Goal: Find specific page/section: Find specific page/section

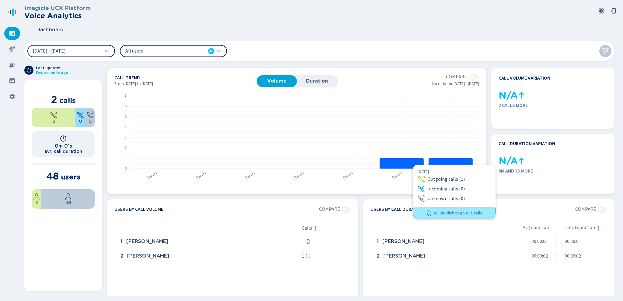
click at [413, 165] on rect at bounding box center [402, 163] width 44 height 10
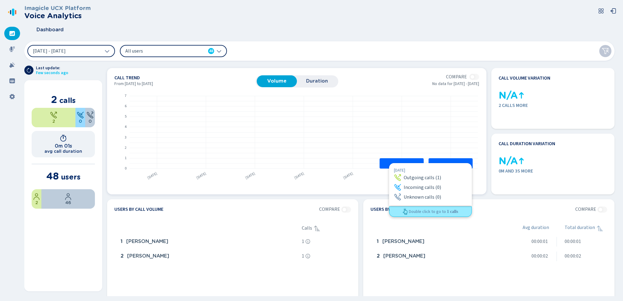
click at [389, 163] on rect at bounding box center [402, 163] width 44 height 10
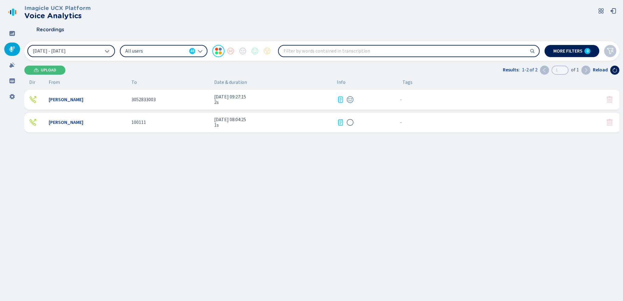
click at [107, 51] on icon at bounding box center [107, 51] width 5 height 5
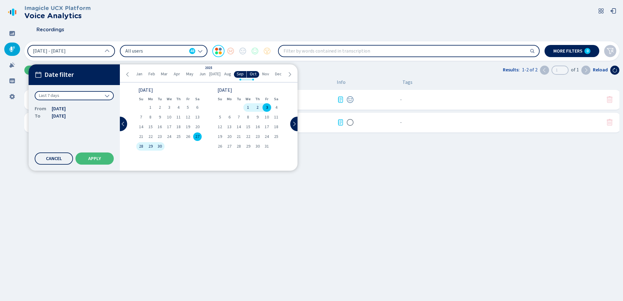
click at [128, 75] on icon at bounding box center [127, 74] width 5 height 5
click at [139, 74] on span "Jan" at bounding box center [139, 74] width 6 height 5
click at [166, 75] on span "Mar" at bounding box center [164, 74] width 7 height 5
click at [140, 73] on span "Jan" at bounding box center [139, 74] width 6 height 5
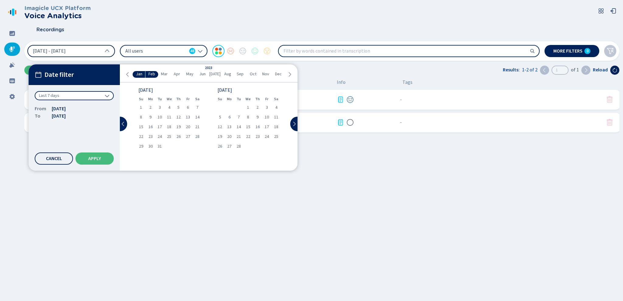
click at [289, 74] on icon at bounding box center [289, 74] width 5 height 5
click at [123, 75] on div "[DATE] Feb Mar Apr May Jun [DATE] Aug Sep Oct Nov Dec" at bounding box center [208, 73] width 177 height 18
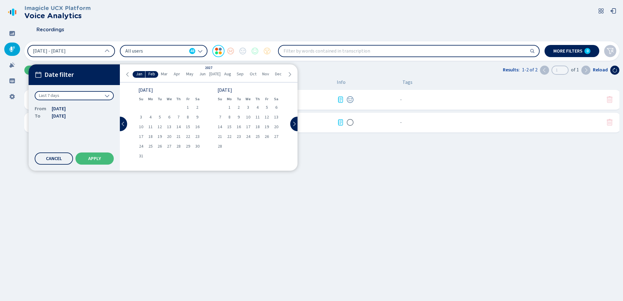
click at [127, 75] on icon at bounding box center [127, 74] width 5 height 5
drag, startPoint x: 240, startPoint y: 80, endPoint x: 206, endPoint y: 80, distance: 34.1
click at [206, 80] on div "[DATE] Feb Mar Apr May Jun [DATE] Aug Sep Oct Nov Dec" at bounding box center [208, 73] width 177 height 18
click at [248, 73] on li "Oct" at bounding box center [253, 74] width 13 height 7
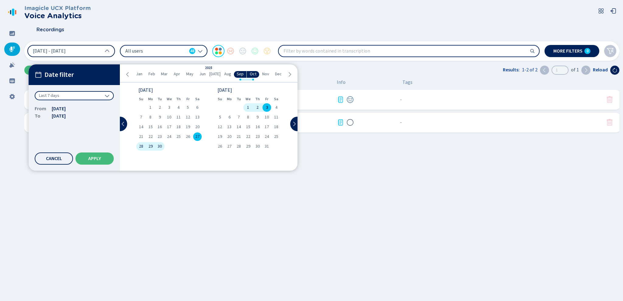
click at [266, 107] on span "3" at bounding box center [267, 108] width 2 height 4
click at [148, 106] on div "1" at bounding box center [150, 107] width 9 height 9
click at [130, 76] on icon at bounding box center [127, 74] width 5 height 5
click at [126, 74] on icon at bounding box center [127, 74] width 5 height 5
click at [287, 72] on icon at bounding box center [289, 74] width 5 height 5
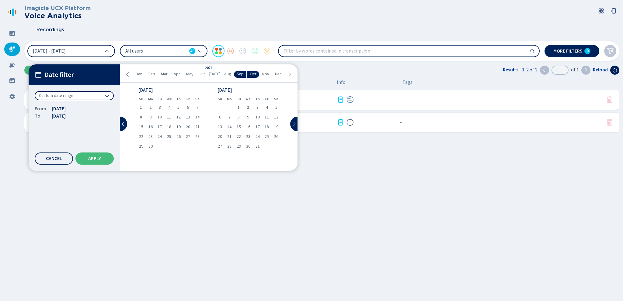
click at [287, 72] on icon at bounding box center [289, 74] width 5 height 5
click at [185, 73] on li "May" at bounding box center [189, 74] width 13 height 7
click at [176, 109] on div "1" at bounding box center [178, 107] width 9 height 9
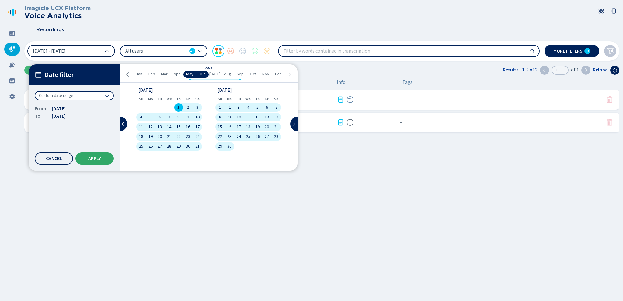
click at [100, 159] on span "Apply" at bounding box center [94, 158] width 13 height 5
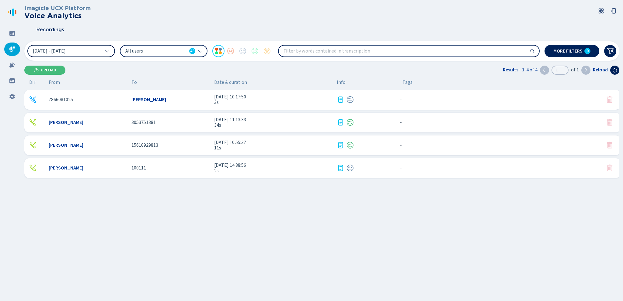
click at [255, 225] on div "7866081025 [PERSON_NAME] [DATE] 10:17:50 3s - {{hiddenTagsCount}} more [PERSON_…" at bounding box center [323, 163] width 599 height 146
click at [104, 52] on button "[DATE] - [DATE]" at bounding box center [71, 51] width 88 height 12
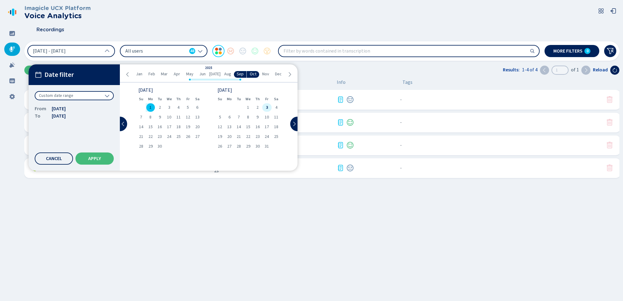
click at [266, 107] on span "3" at bounding box center [267, 108] width 2 height 4
click at [173, 73] on li "Apr" at bounding box center [177, 74] width 13 height 7
click at [199, 107] on div "1" at bounding box center [197, 107] width 9 height 9
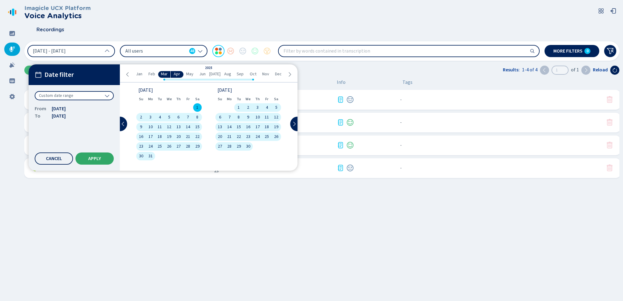
click at [101, 159] on button "Apply" at bounding box center [94, 159] width 38 height 12
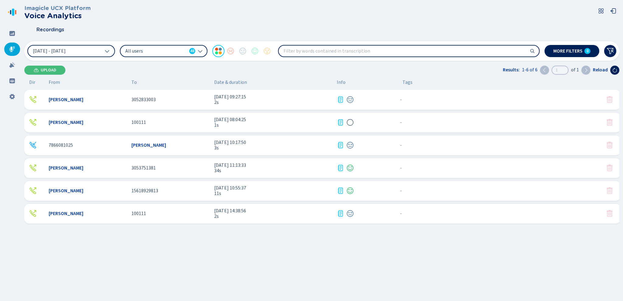
click at [251, 252] on div "Imagicle UCX Platform Voice Analytics Recordings [DATE] - [DATE] All users 48 M…" at bounding box center [321, 149] width 595 height 298
click at [108, 51] on icon at bounding box center [107, 51] width 5 height 5
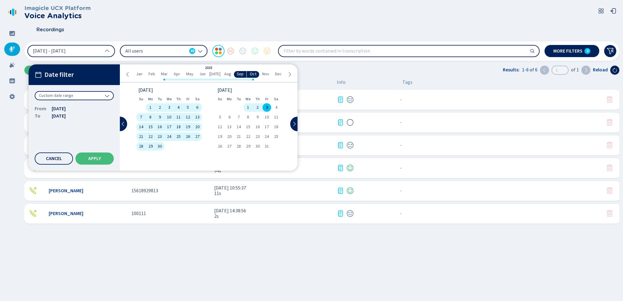
click at [108, 51] on icon at bounding box center [107, 51] width 5 height 5
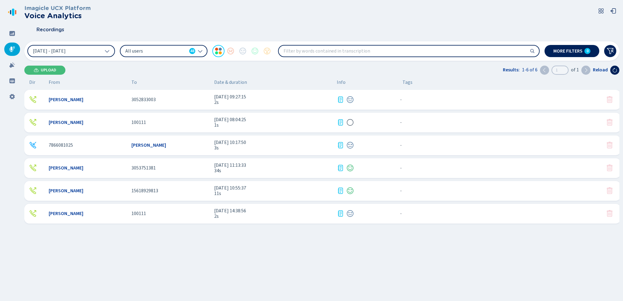
click at [130, 8] on div "Imagicle UCX Platform Voice Analytics" at bounding box center [321, 12] width 595 height 15
click at [132, 16] on div "Imagicle UCX Platform Voice Analytics" at bounding box center [321, 12] width 595 height 15
click at [13, 65] on icon at bounding box center [11, 64] width 5 height 5
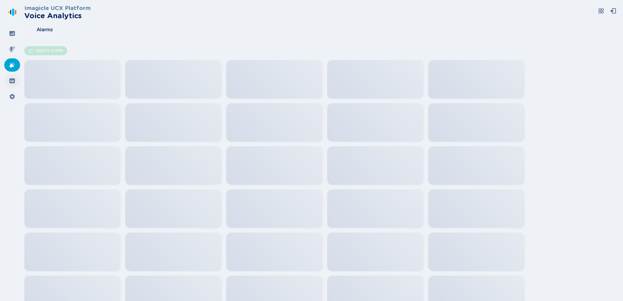
click at [12, 82] on icon at bounding box center [12, 81] width 6 height 6
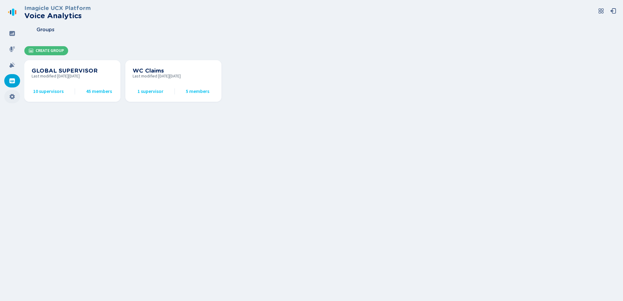
click at [12, 97] on icon at bounding box center [12, 97] width 6 height 6
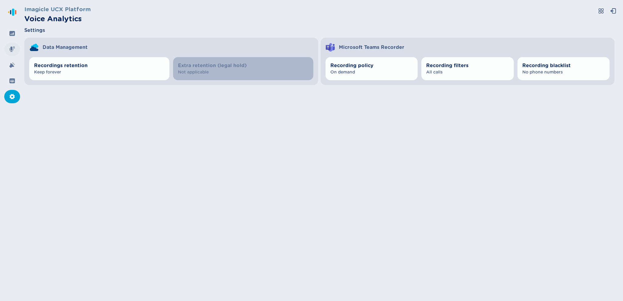
click at [10, 48] on icon at bounding box center [12, 49] width 6 height 6
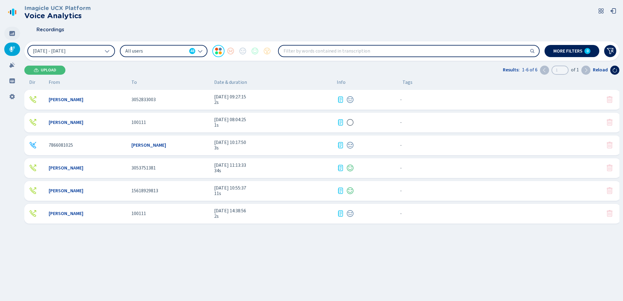
click at [11, 36] on icon at bounding box center [11, 33] width 5 height 5
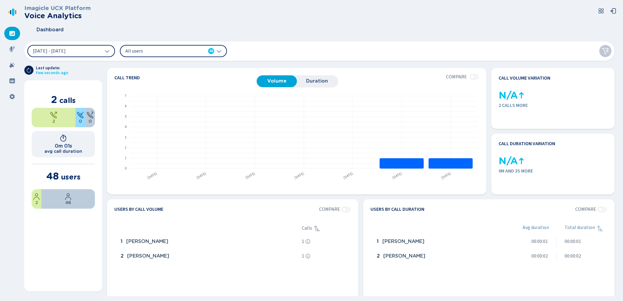
click at [284, 25] on div "Dashboard" at bounding box center [321, 29] width 595 height 15
click at [220, 54] on div "All users 48" at bounding box center [173, 51] width 107 height 12
click at [241, 21] on header "Imagicle UCX Platform Voice Analytics Dashboard" at bounding box center [321, 21] width 595 height 33
click at [214, 29] on div "Dashboard" at bounding box center [321, 29] width 595 height 15
